Goal: Task Accomplishment & Management: Manage account settings

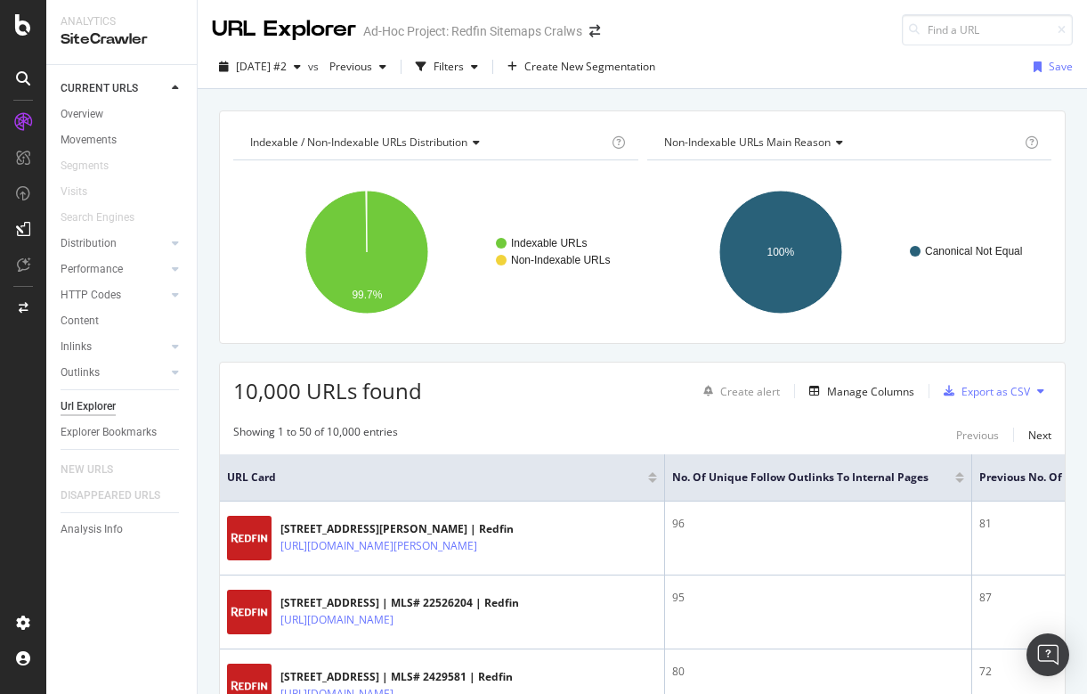
scroll to position [52, 0]
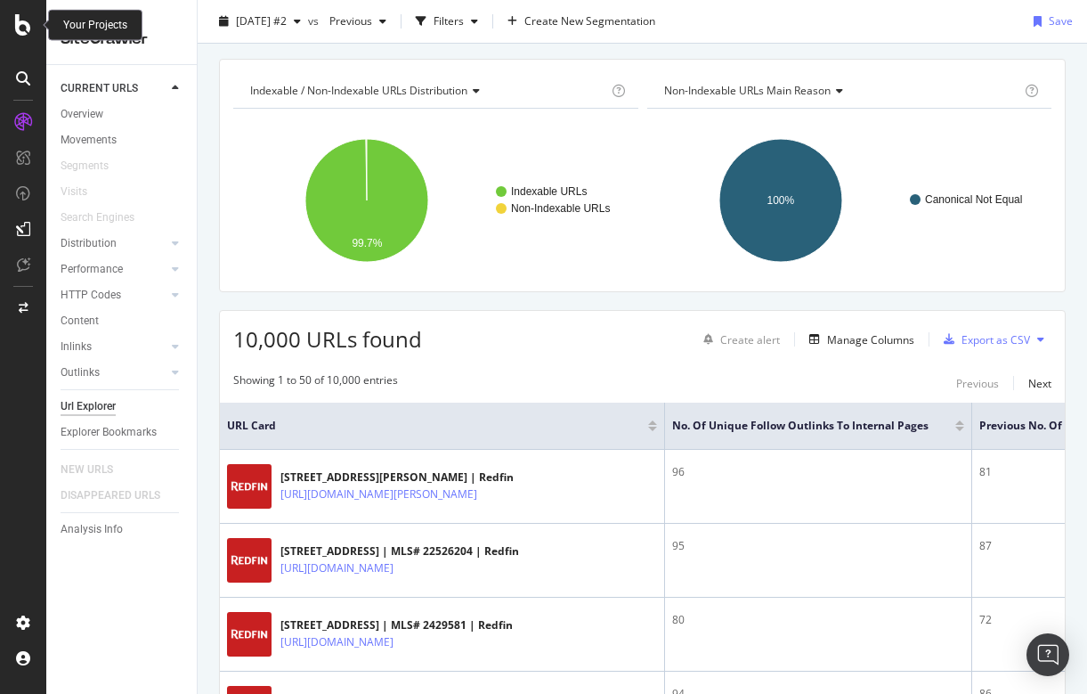
click at [20, 27] on icon at bounding box center [23, 24] width 16 height 21
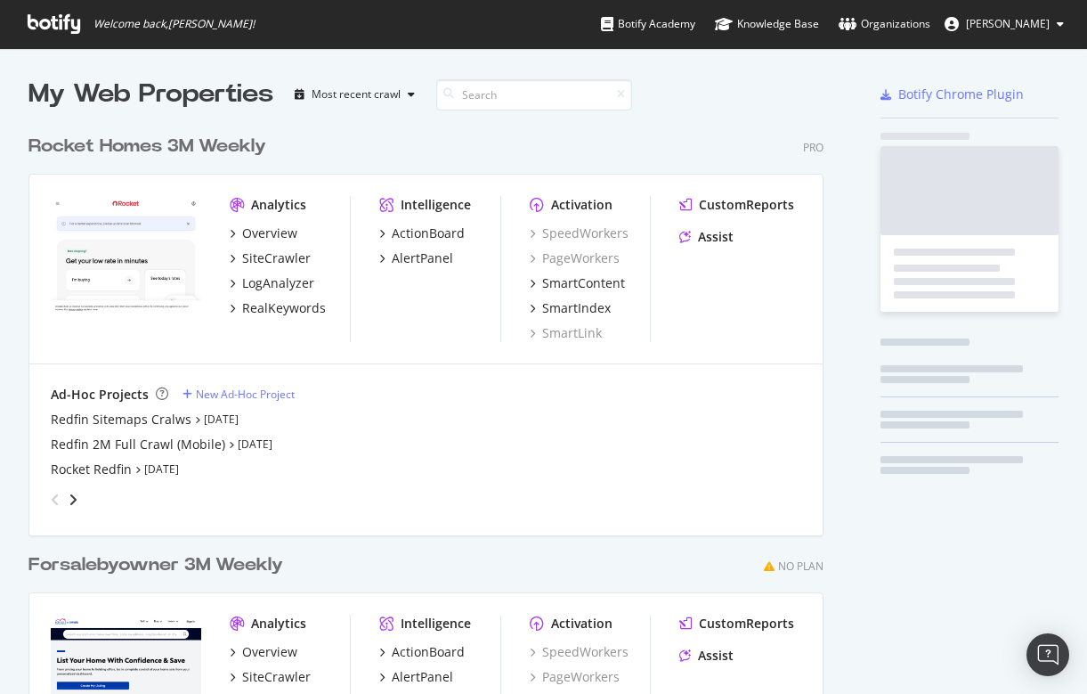
scroll to position [694, 1087]
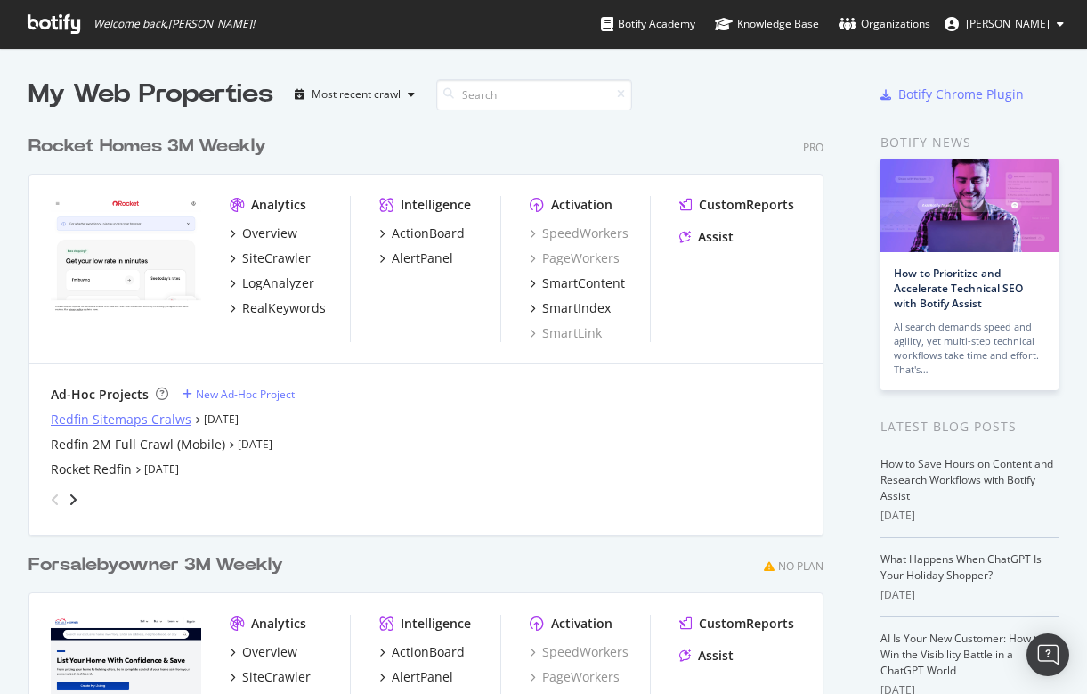
click at [128, 413] on div "Redfin Sitemaps Cralws" at bounding box center [121, 419] width 141 height 18
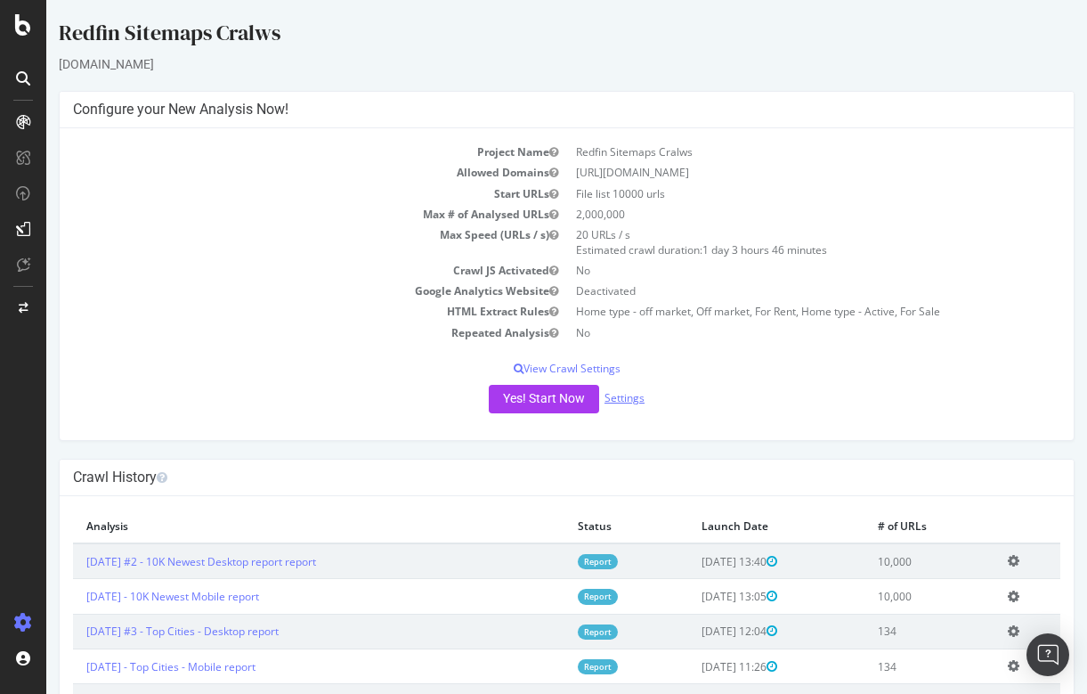
click at [630, 391] on link "Settings" at bounding box center [625, 397] width 40 height 15
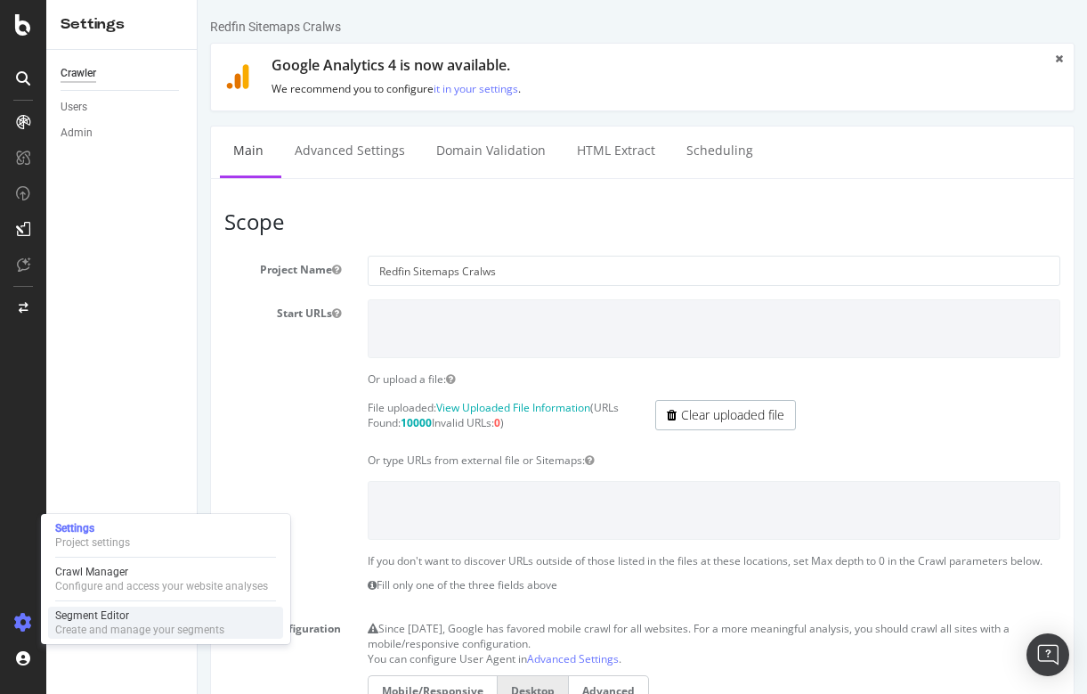
click at [102, 622] on div "Create and manage your segments" at bounding box center [139, 629] width 169 height 14
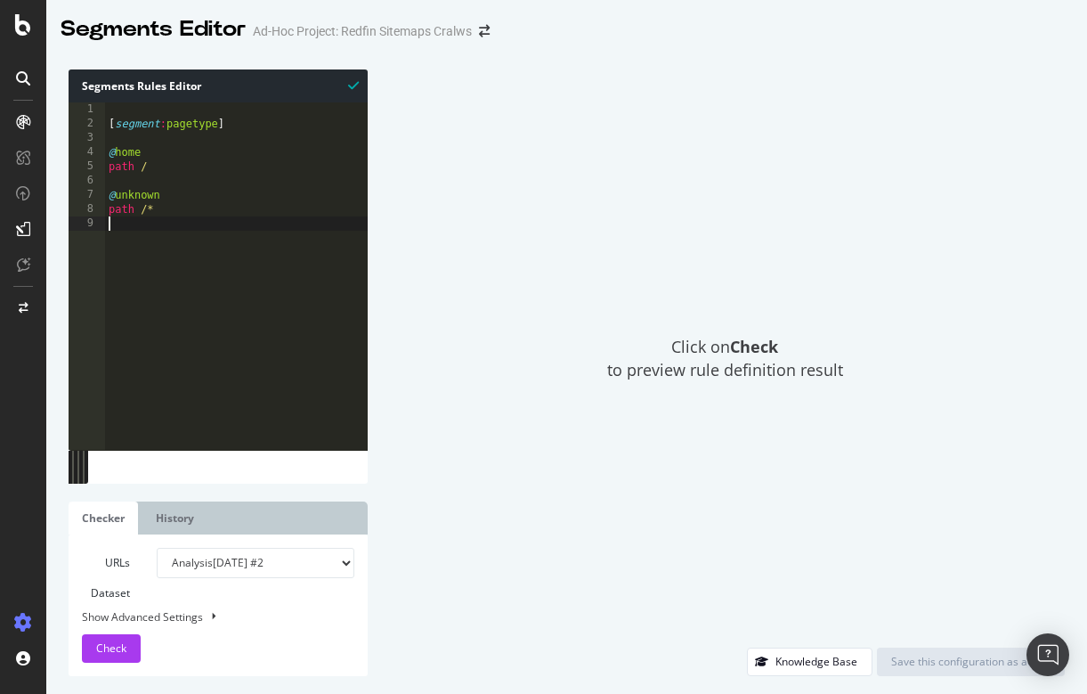
click at [222, 312] on div "[ segment : pagetype ] @ home path / @ unknown path /*" at bounding box center [236, 289] width 263 height 374
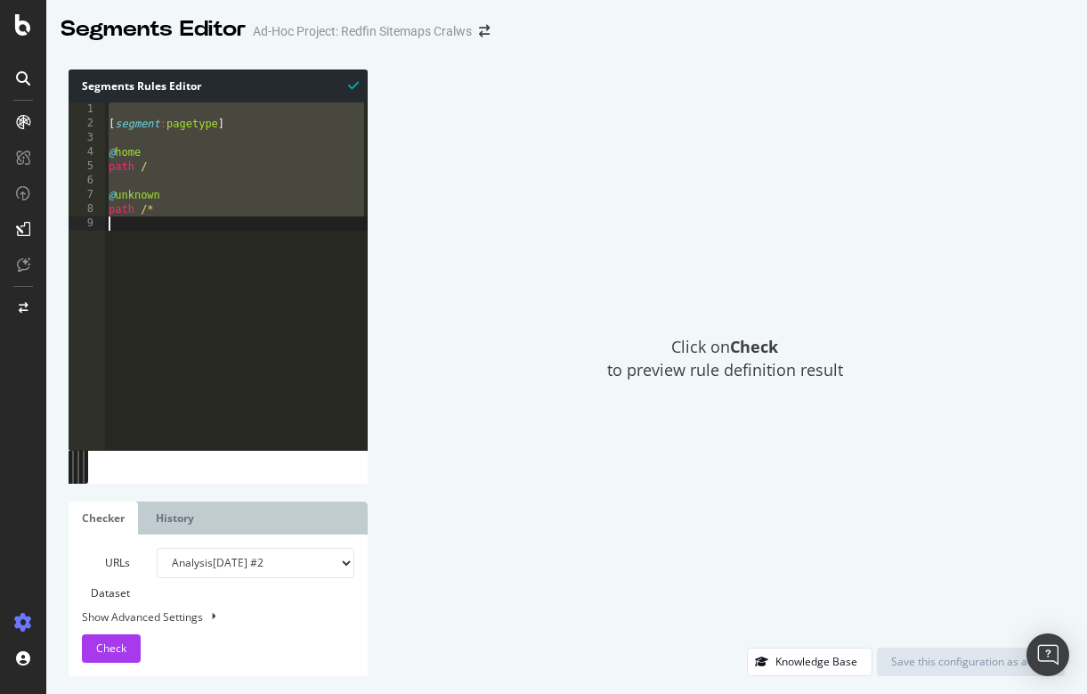
paste textarea "query ''"
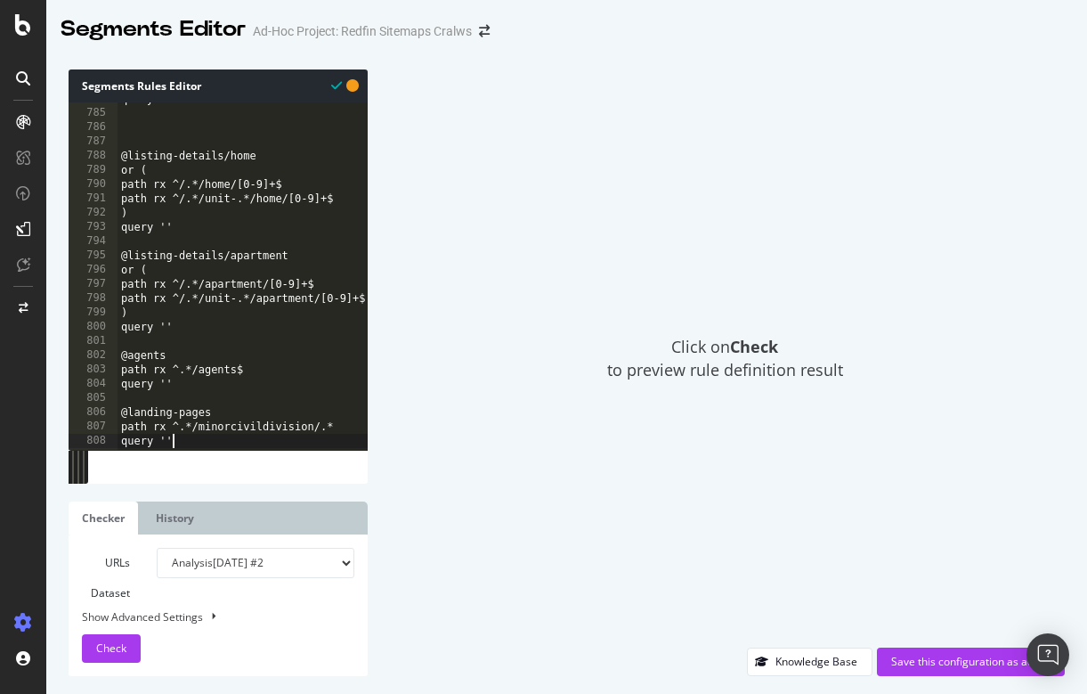
scroll to position [11166, 0]
type textarea "query ''"
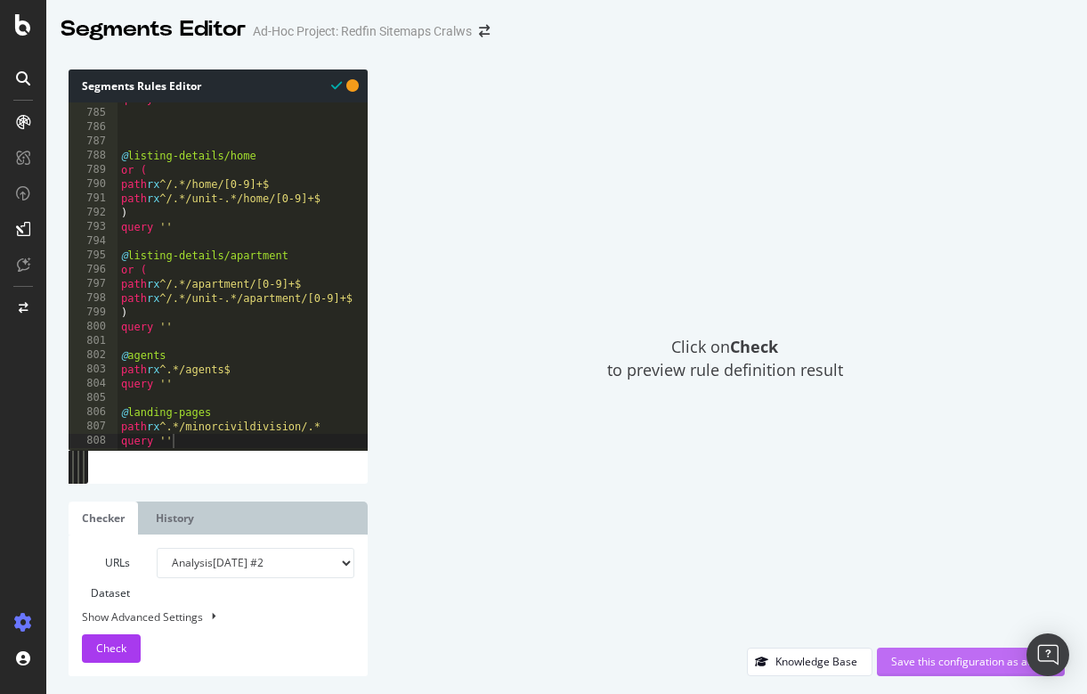
click at [938, 661] on div "Save this configuration as active" at bounding box center [970, 661] width 159 height 15
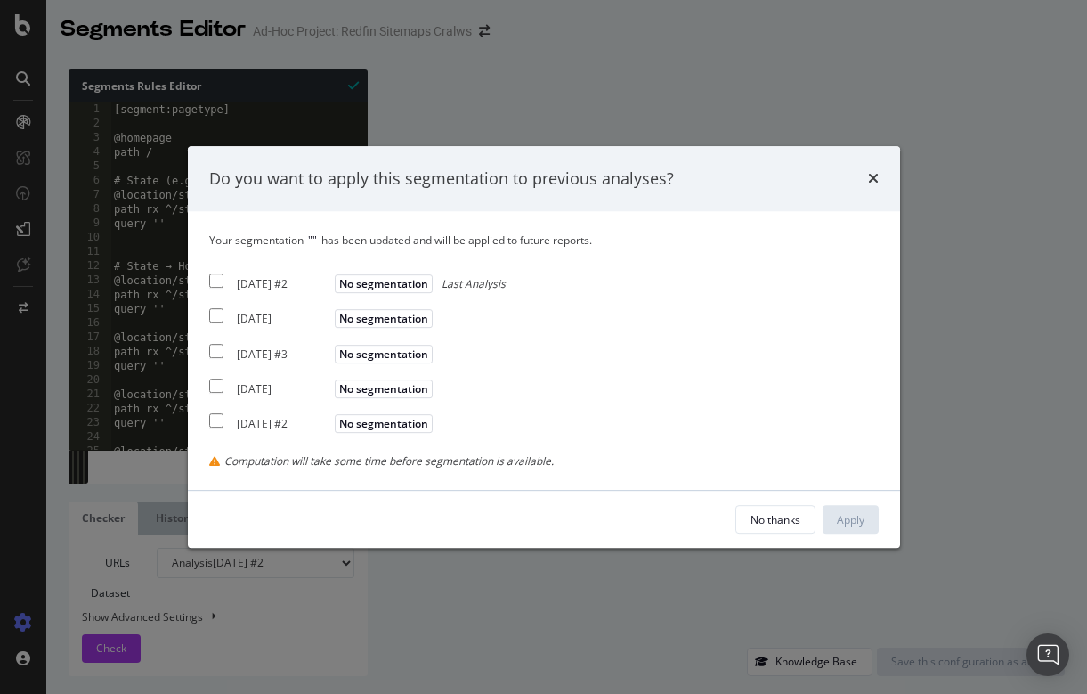
click at [215, 283] on input "modal" at bounding box center [216, 281] width 14 height 14
checkbox input "true"
click at [215, 305] on div "Your segmentation " " has been updated and will be applied to future reports. […" at bounding box center [544, 350] width 670 height 236
click at [217, 314] on input "modal" at bounding box center [216, 316] width 14 height 14
checkbox input "true"
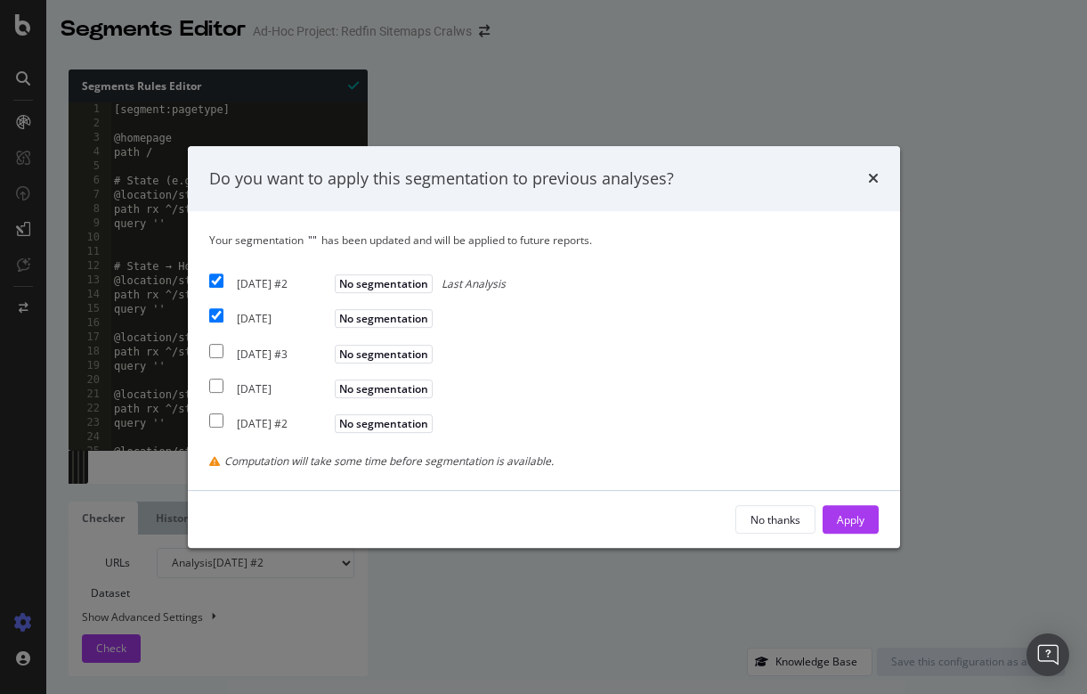
click at [222, 345] on input "modal" at bounding box center [216, 351] width 14 height 14
checkbox input "true"
click at [844, 512] on div "Apply" at bounding box center [851, 519] width 28 height 15
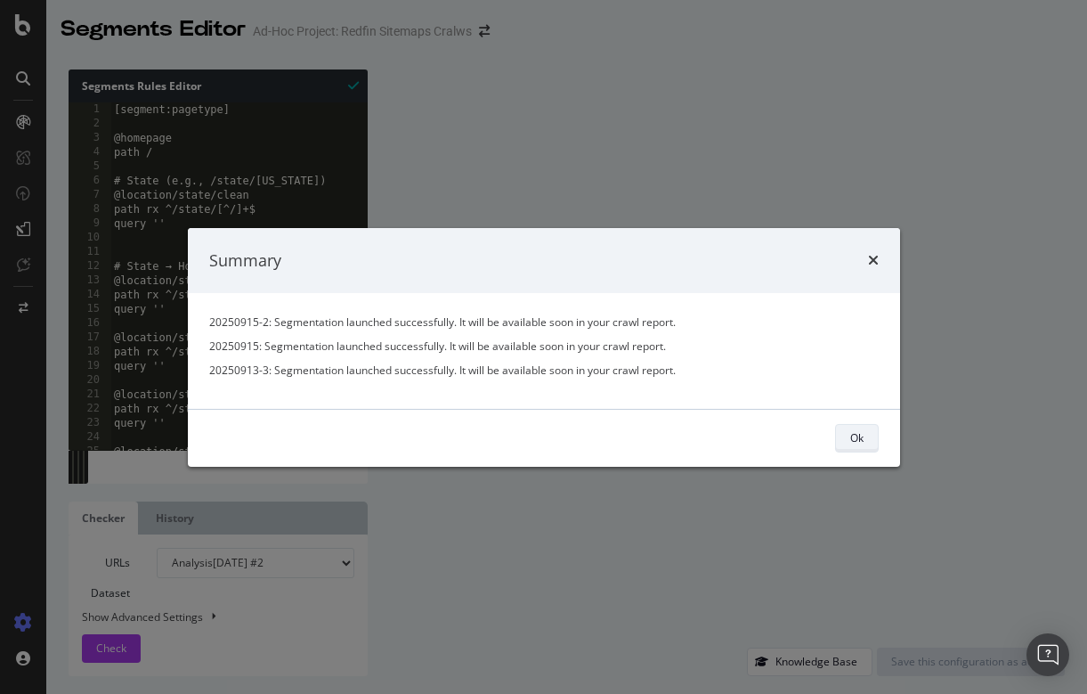
click at [850, 440] on div "Ok" at bounding box center [856, 437] width 13 height 15
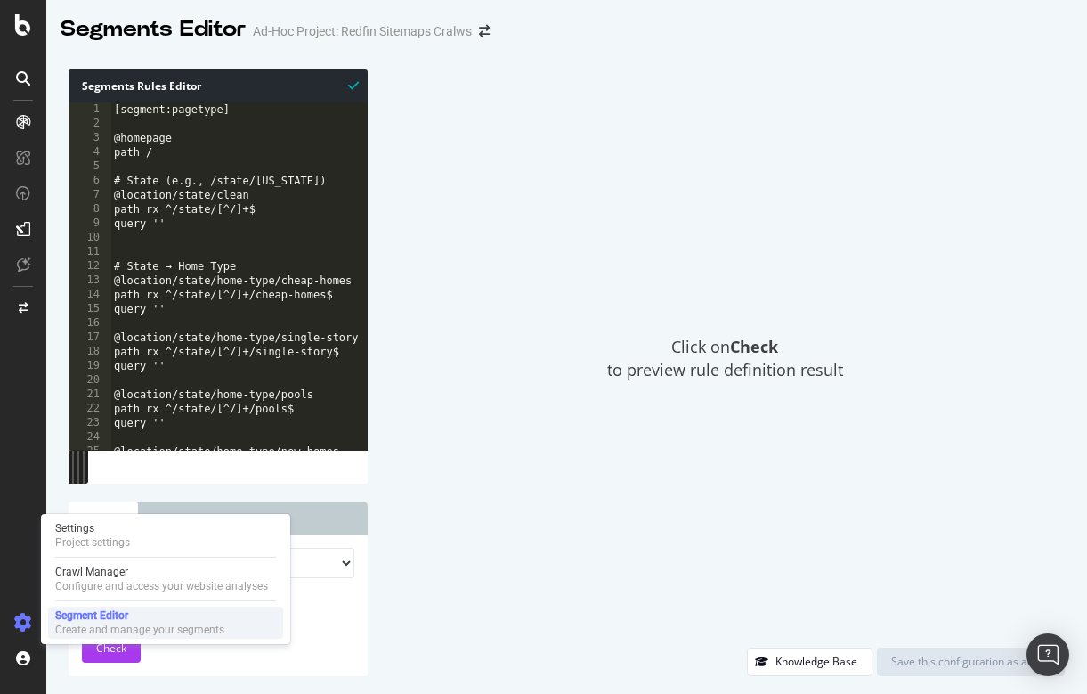
click at [128, 617] on div "Segment Editor" at bounding box center [139, 615] width 169 height 14
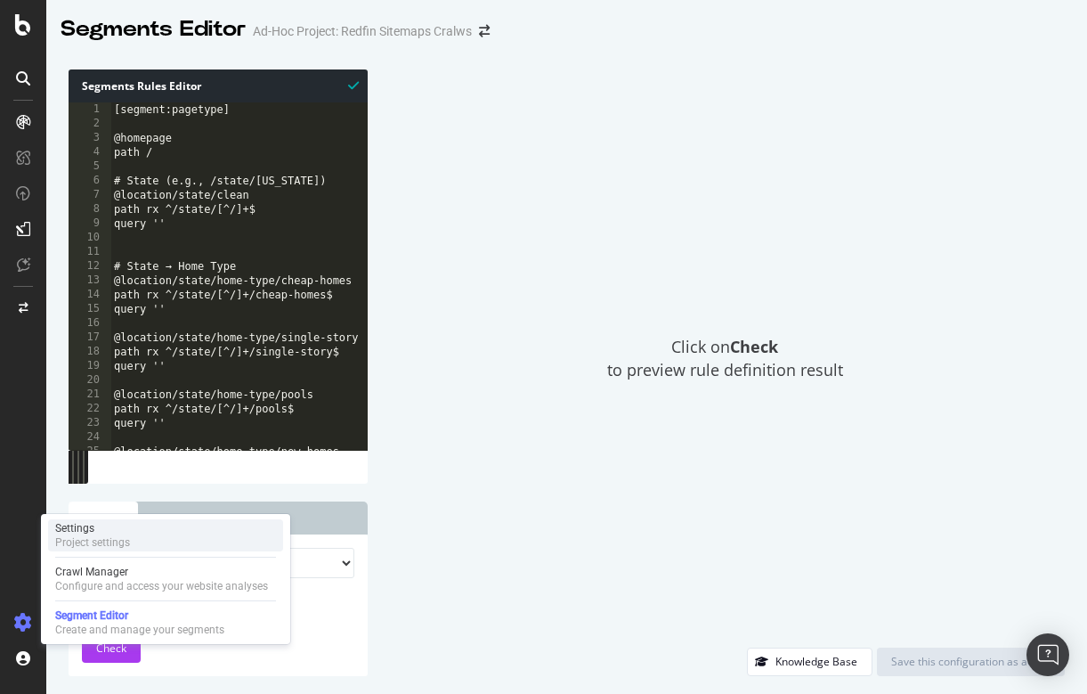
click at [97, 531] on div "Settings" at bounding box center [92, 528] width 75 height 14
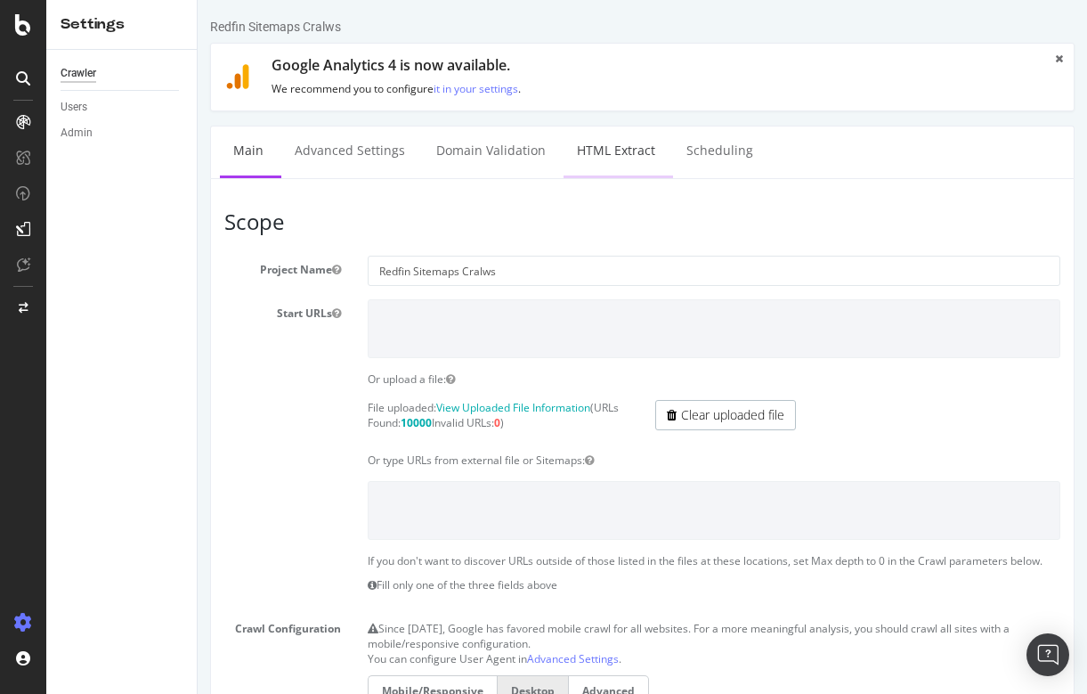
click at [605, 150] on link "HTML Extract" at bounding box center [616, 150] width 105 height 49
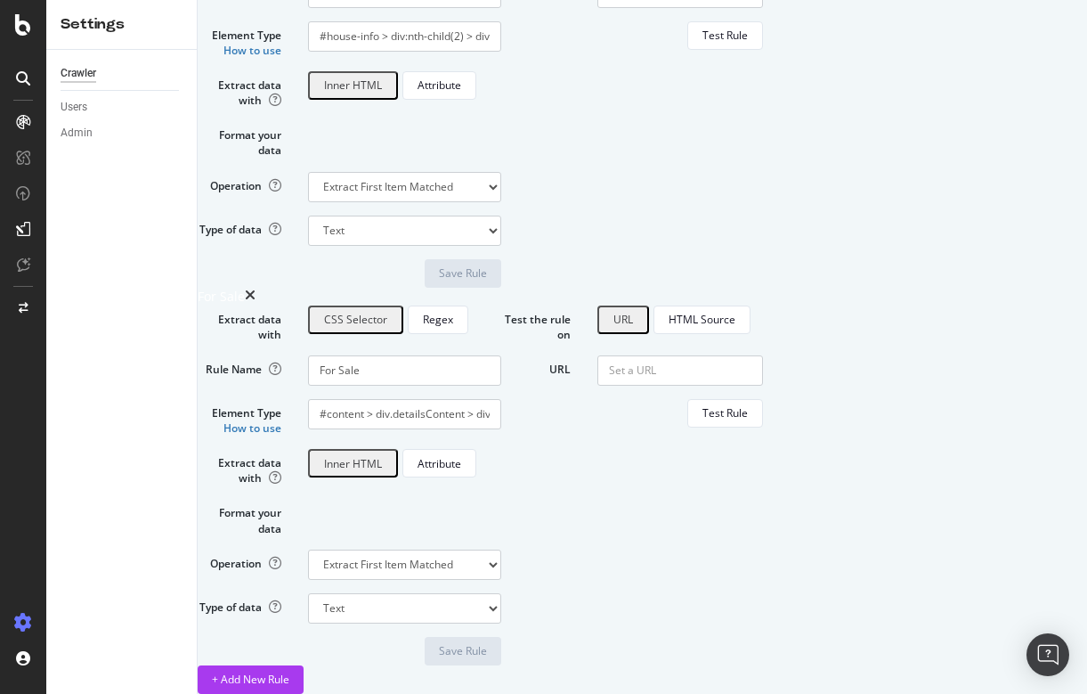
scroll to position [2091, 0]
click at [289, 671] on div "+ Add New Rule" at bounding box center [250, 678] width 77 height 15
click at [465, 355] on input "Rule Name" at bounding box center [404, 370] width 193 height 30
type input "Sold"
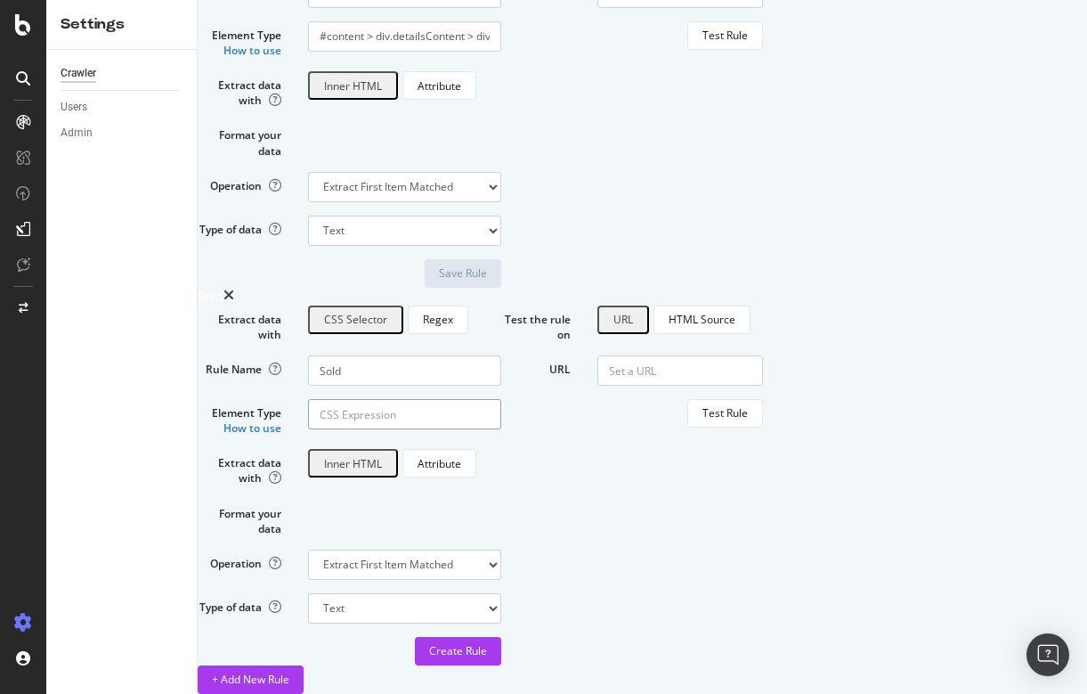
click at [447, 399] on input "Element Type How to use" at bounding box center [404, 414] width 193 height 30
paste input "#content > div.detailsContent > div.theRailSection > div.alongTheRail > div:nth…"
type input "#content > div.detailsContent > div.theRailSection > div.alongTheRail > div:nth…"
click at [487, 638] on div "Create Rule" at bounding box center [458, 651] width 58 height 27
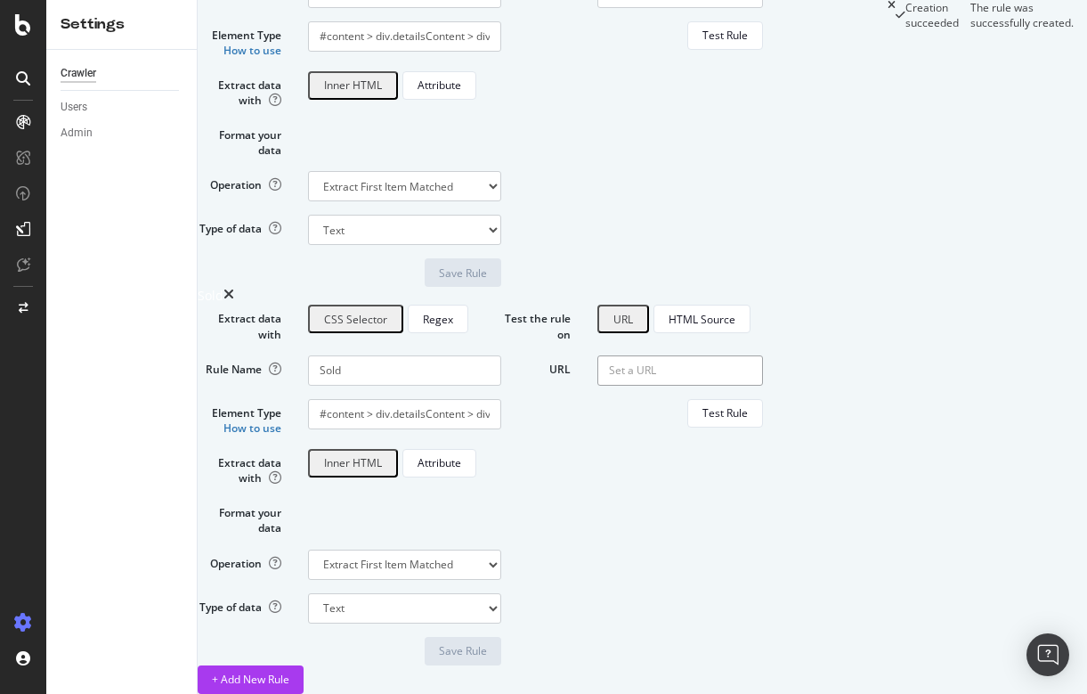
click at [763, 355] on input "URL" at bounding box center [680, 370] width 166 height 30
paste input "[URL][DOMAIN_NAME]"
type input "[URL][DOMAIN_NAME]"
click at [748, 405] on div "Test Rule" at bounding box center [725, 412] width 45 height 15
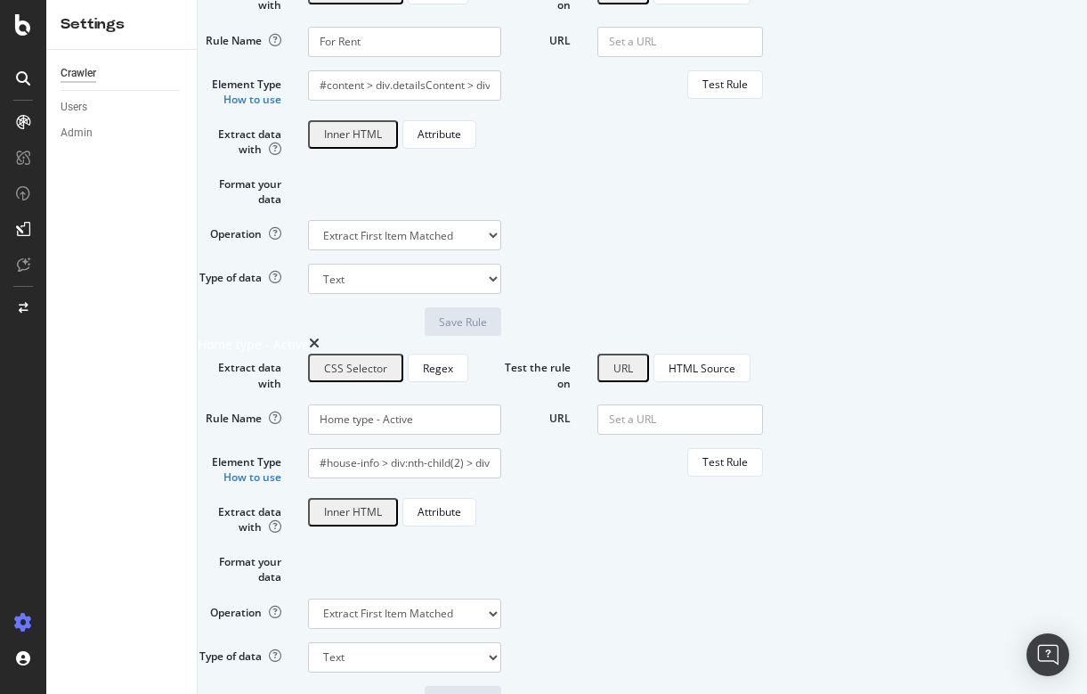
scroll to position [1085, 0]
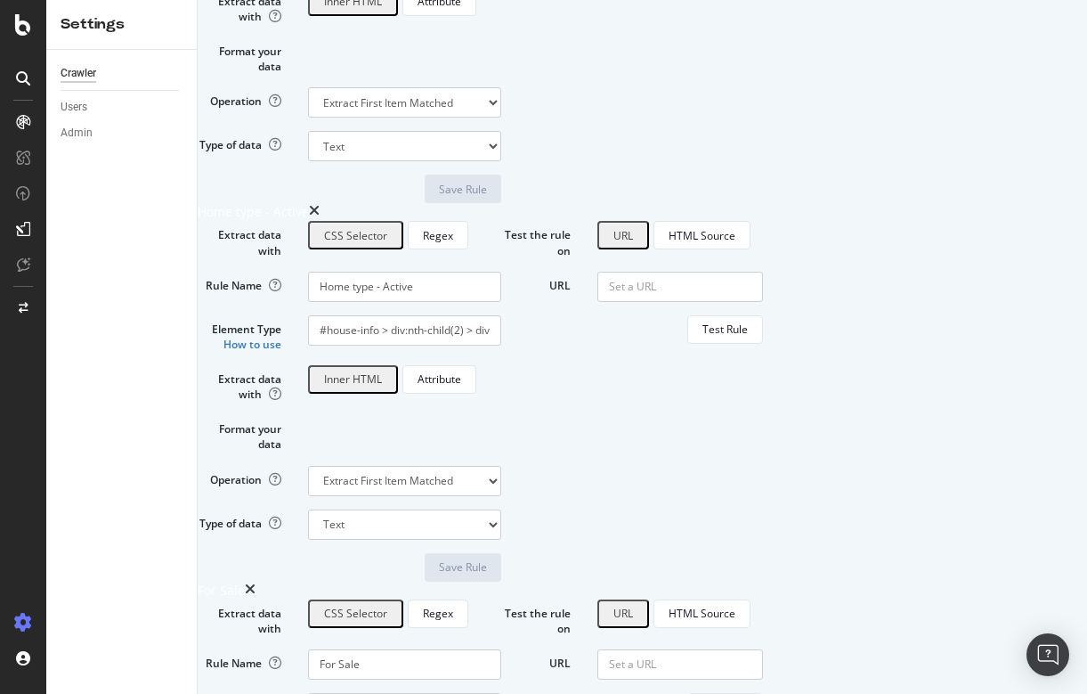
paste input "[URL][DOMAIN_NAME]"
type input "[URL][DOMAIN_NAME]"
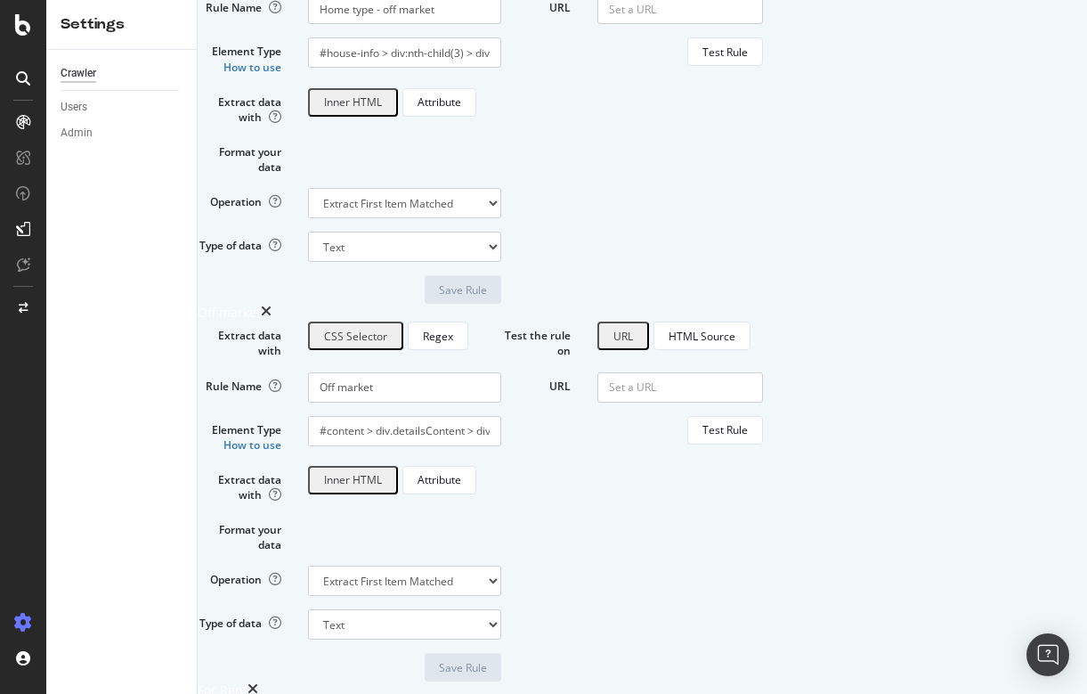
scroll to position [227, 0]
click at [478, 26] on input "Home type - off market" at bounding box center [404, 11] width 193 height 30
type input "Home type for off market"
click at [487, 299] on div "Save Rule" at bounding box center [463, 291] width 48 height 15
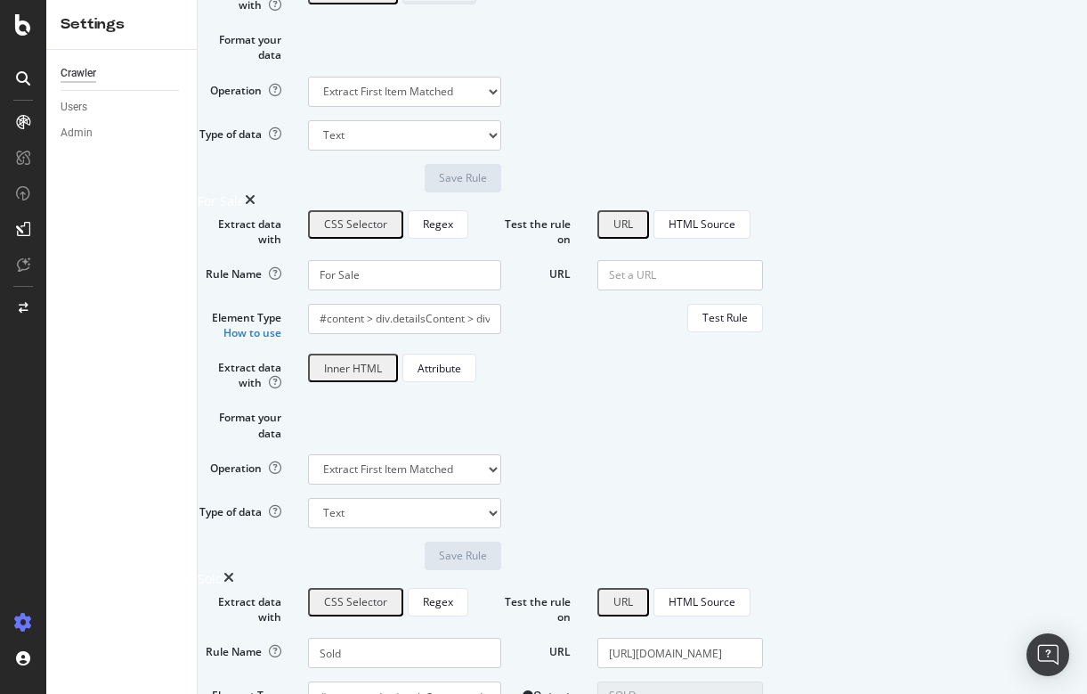
scroll to position [1455, 0]
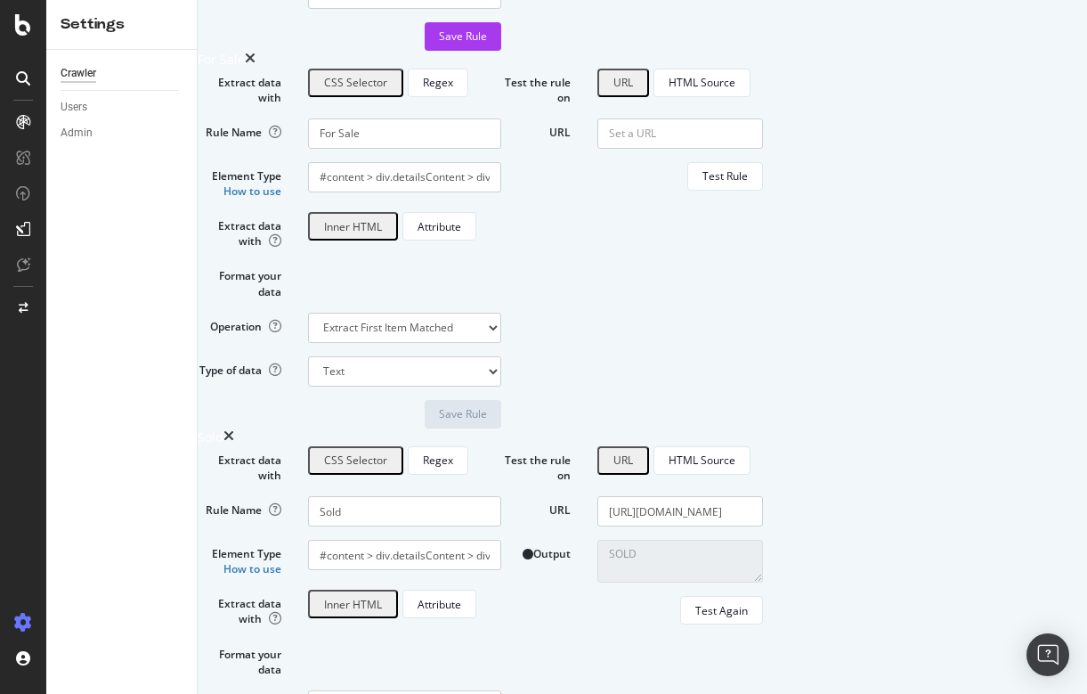
scroll to position [1643, 0]
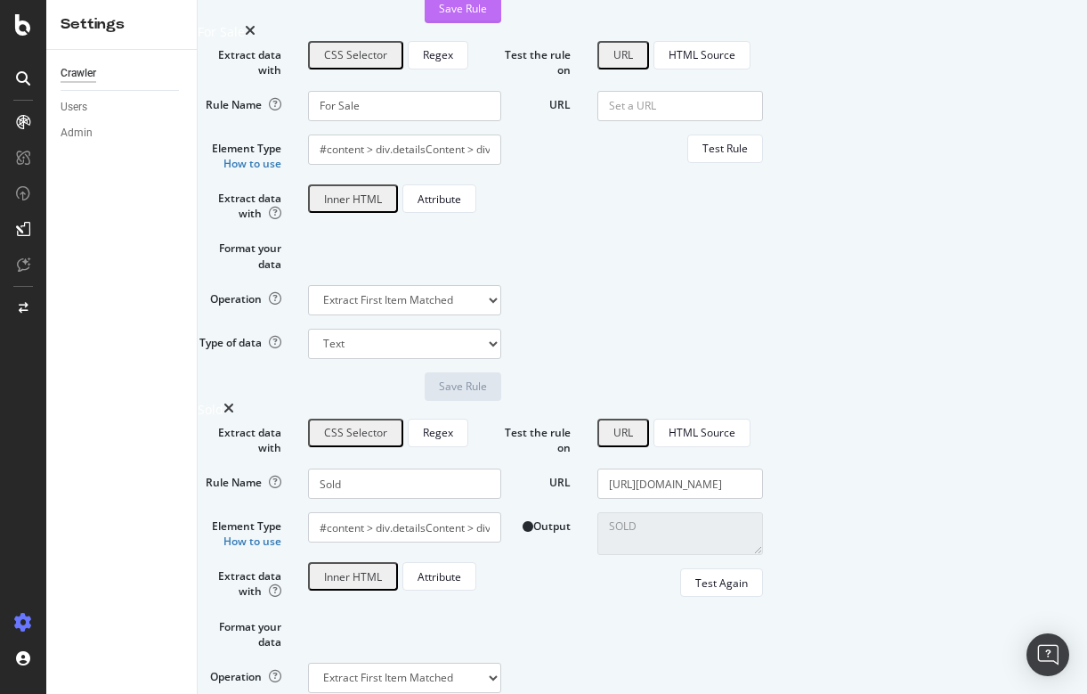
type input "Home type for Active"
click at [487, 16] on div "Save Rule" at bounding box center [463, 8] width 48 height 15
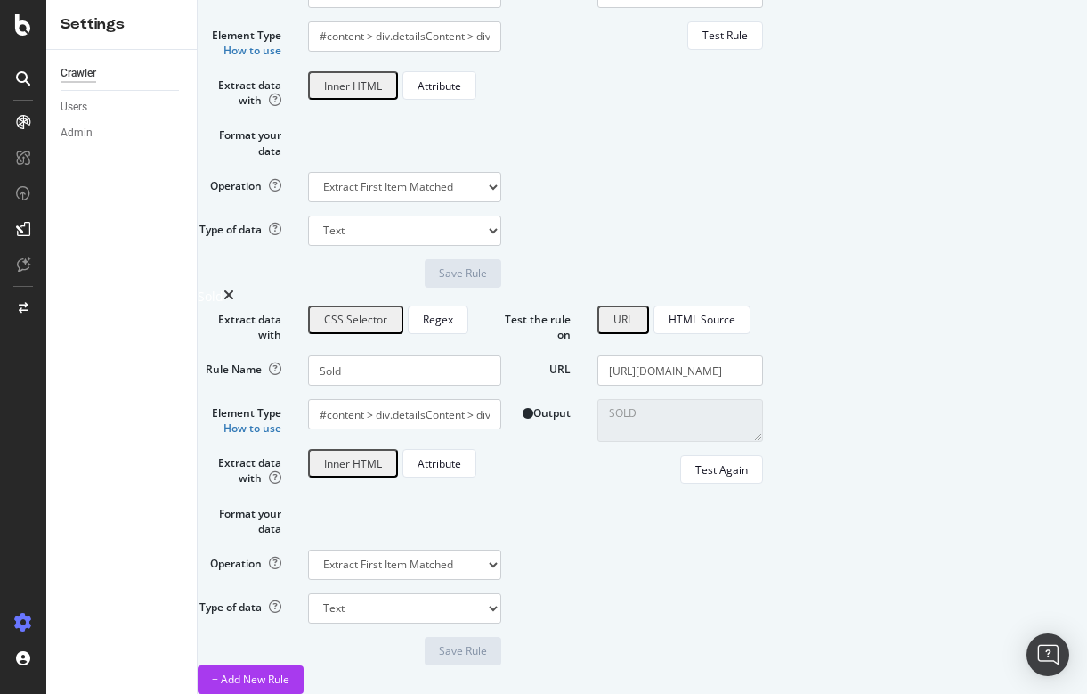
scroll to position [2567, 0]
click at [834, 665] on div "+ Add New Rule" at bounding box center [643, 679] width 890 height 28
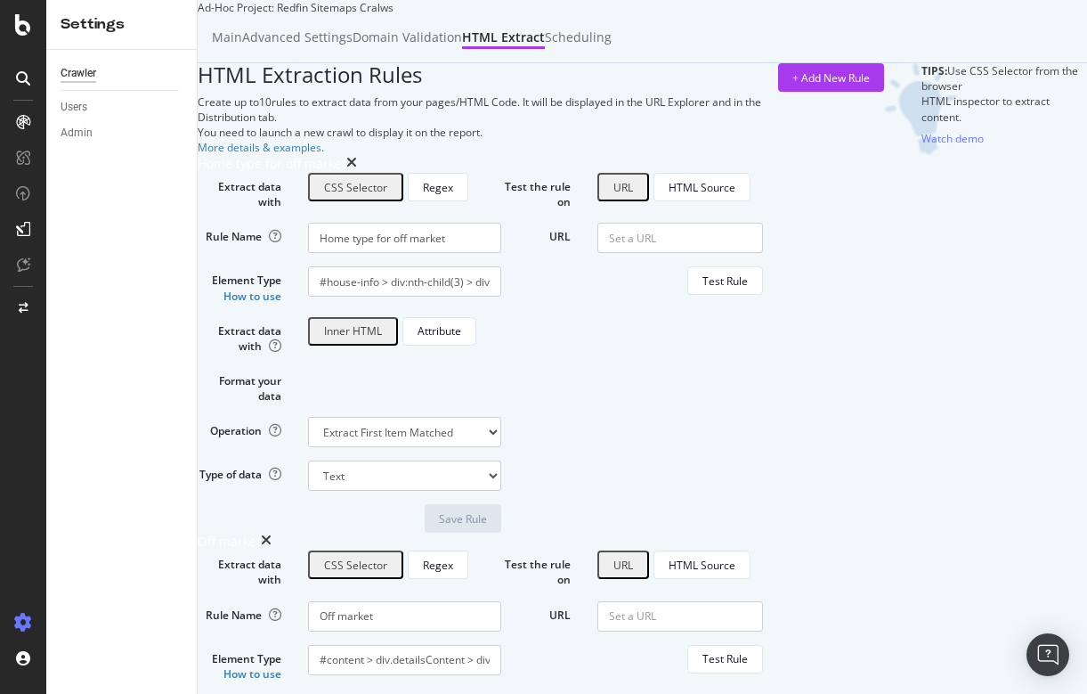
scroll to position [0, 0]
click at [242, 46] on div "Main" at bounding box center [227, 37] width 30 height 18
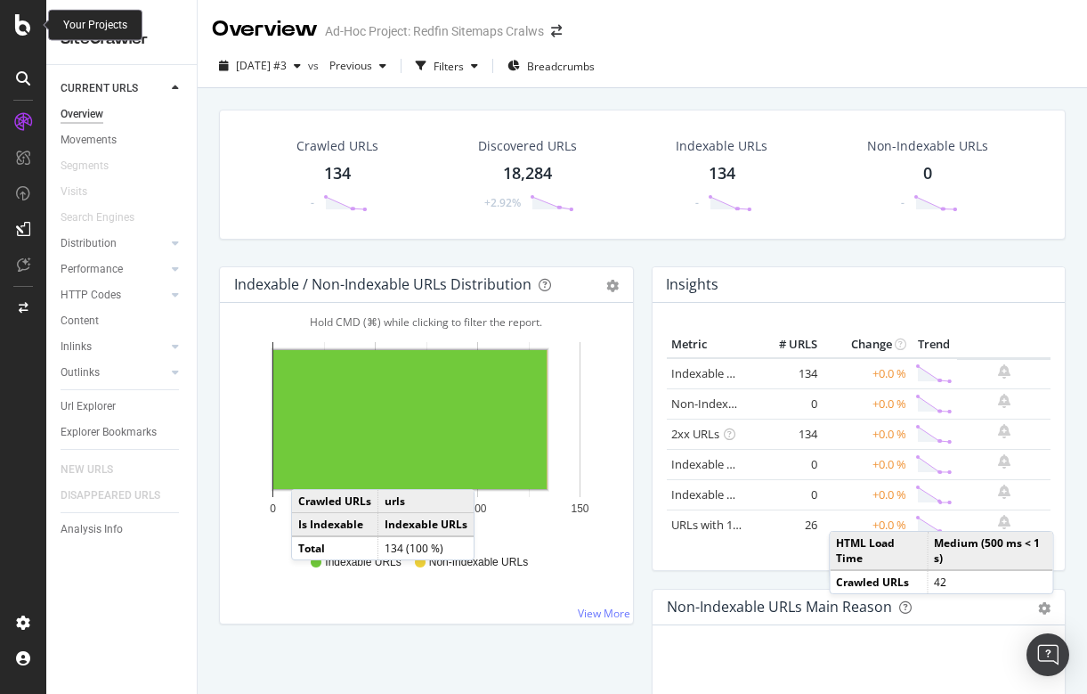
click at [21, 28] on icon at bounding box center [23, 24] width 16 height 21
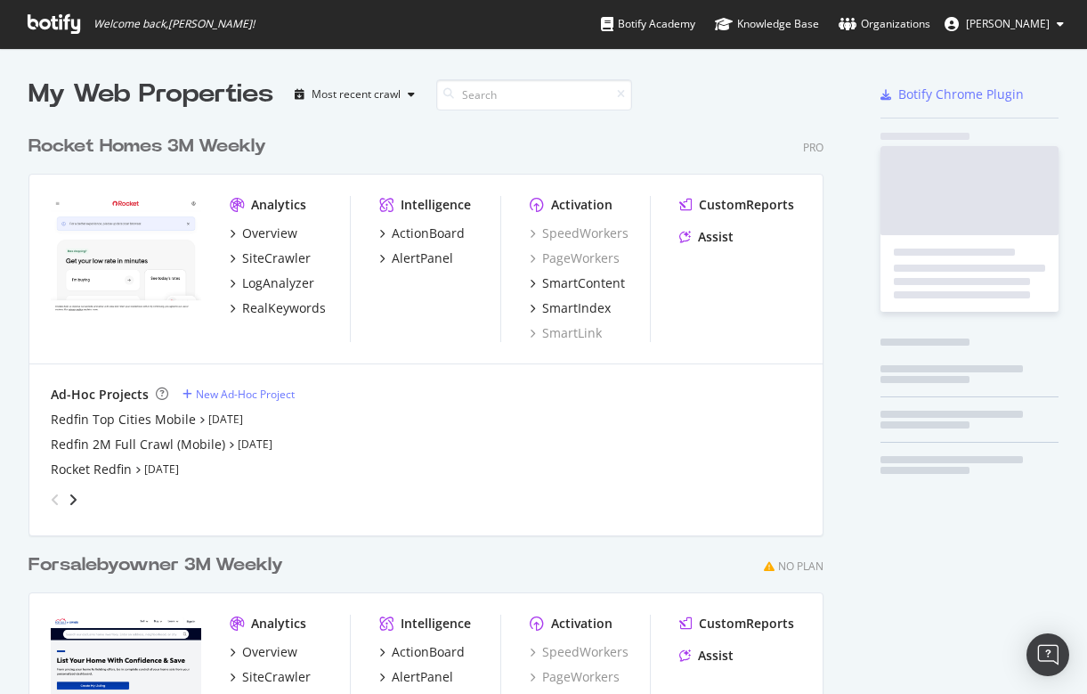
scroll to position [694, 1087]
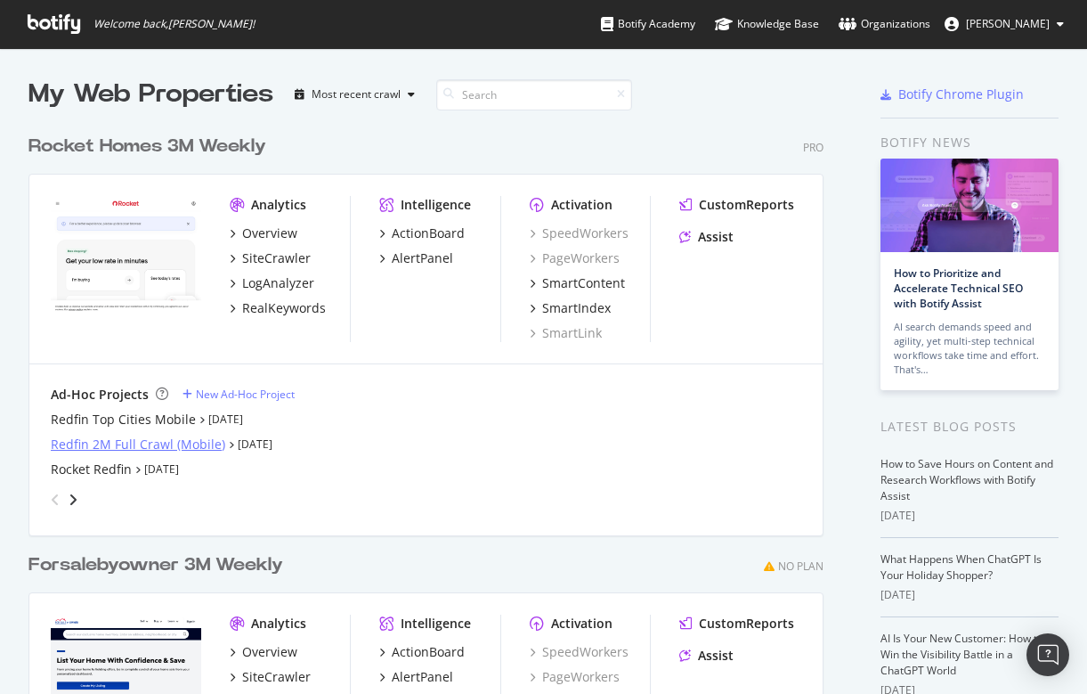
click at [121, 443] on div "Redfin 2M Full Crawl (Mobile)" at bounding box center [138, 444] width 175 height 18
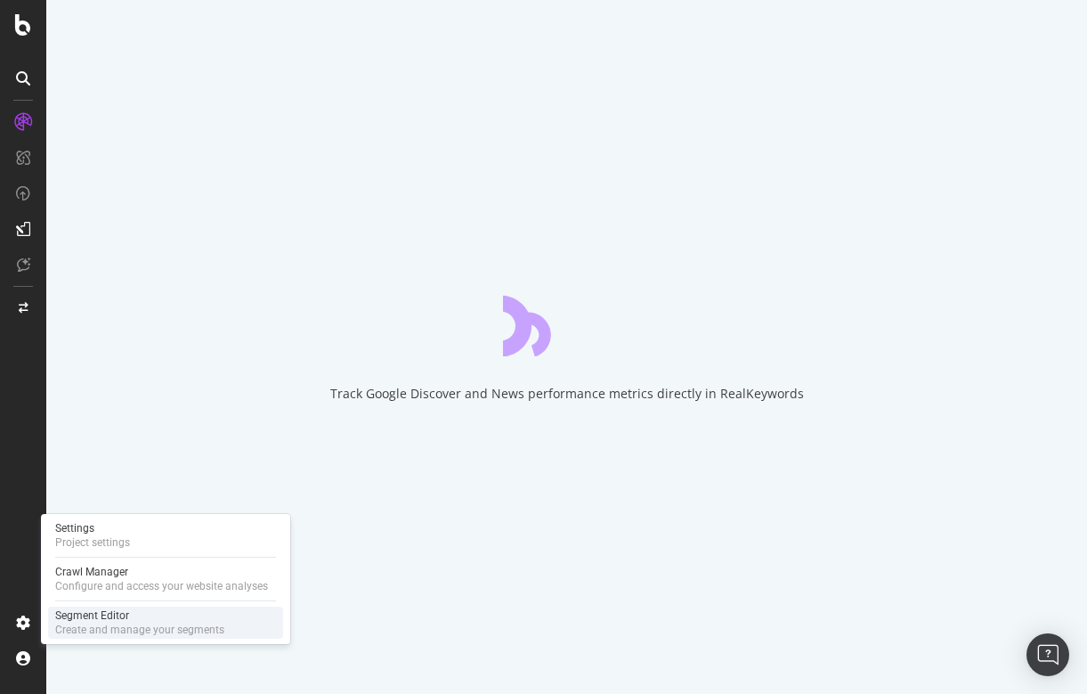
click at [86, 622] on div "Create and manage your segments" at bounding box center [139, 629] width 169 height 14
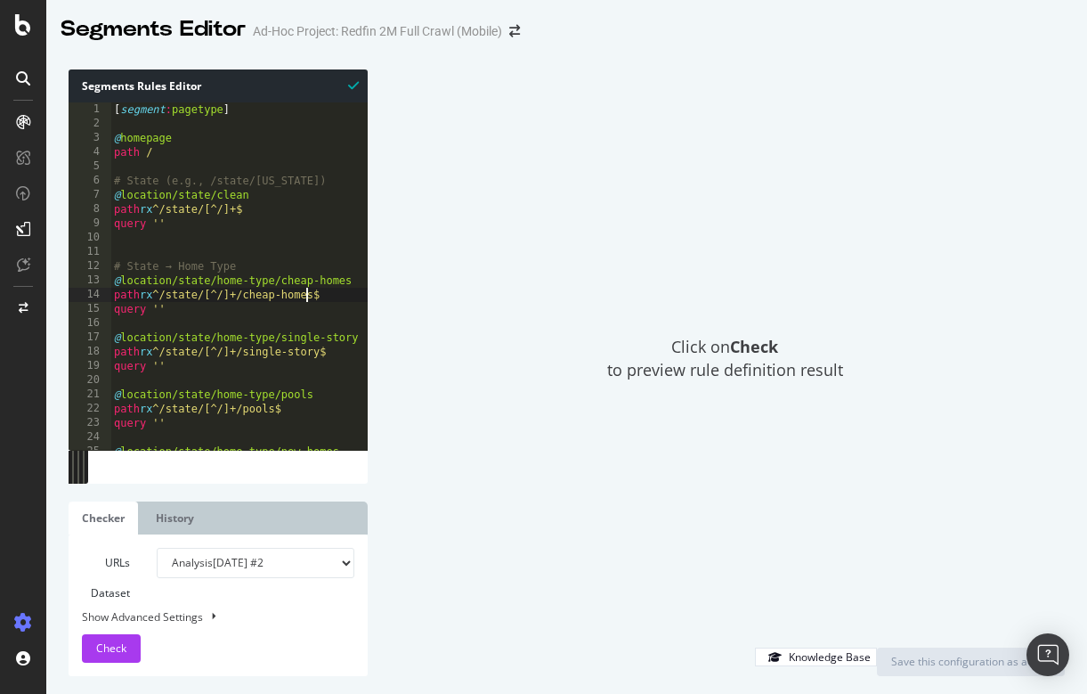
type textarea "path rx ^.*/minorcivildivision/.* query ''"
